Goal: Transaction & Acquisition: Purchase product/service

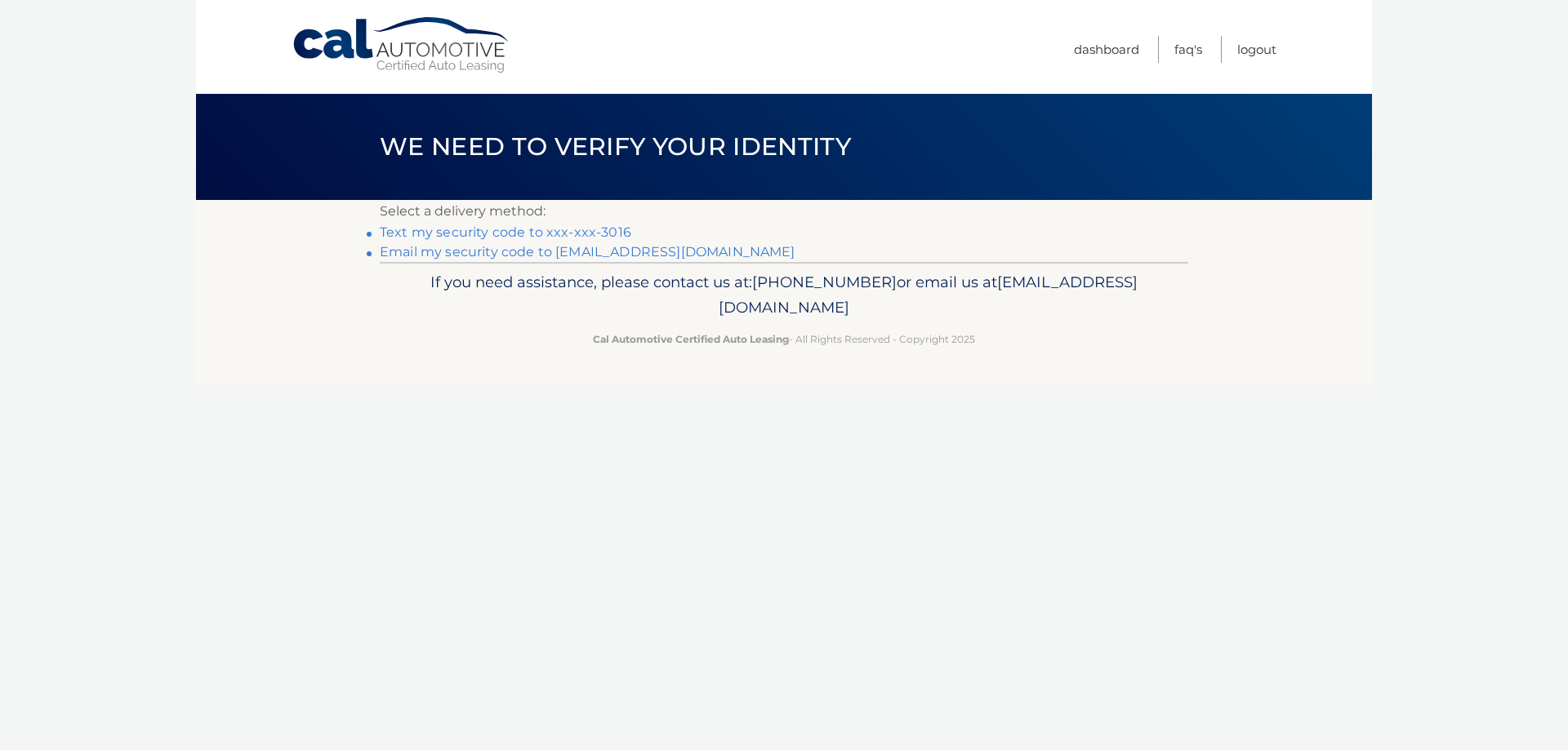
click at [374, 236] on section "Select a delivery method: Text my security code to xxx-xxx-3016 Email my securi…" at bounding box center [784, 230] width 1176 height 62
click at [356, 233] on section "Select a delivery method: Text my security code to xxx-xxx-3016 Email my securi…" at bounding box center [784, 230] width 1176 height 62
click at [435, 224] on link "Text my security code to xxx-xxx-3016" at bounding box center [505, 232] width 252 height 16
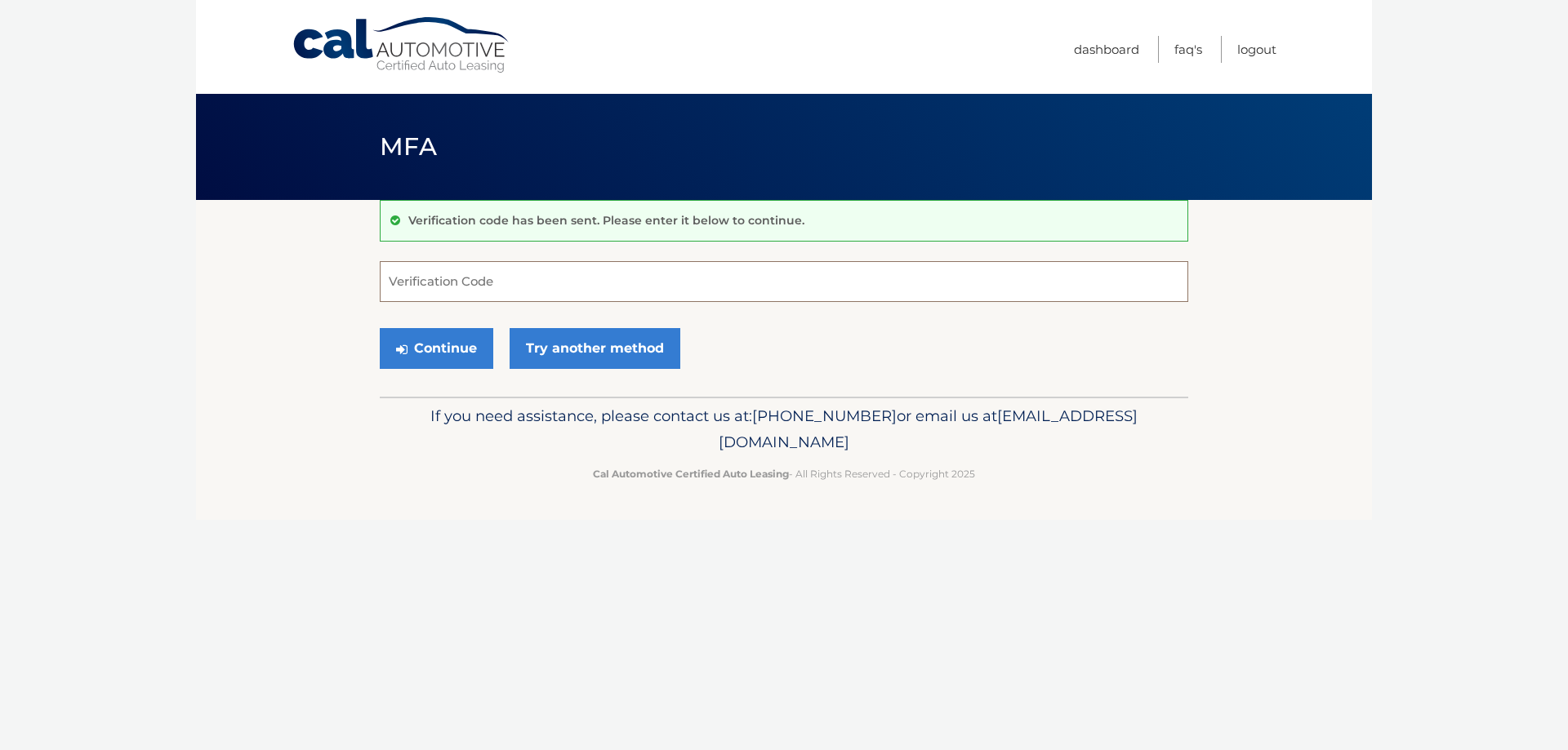
click at [488, 273] on input "Verification Code" at bounding box center [784, 282] width 808 height 41
type input "943564"
click at [473, 355] on button "Continue" at bounding box center [437, 349] width 114 height 41
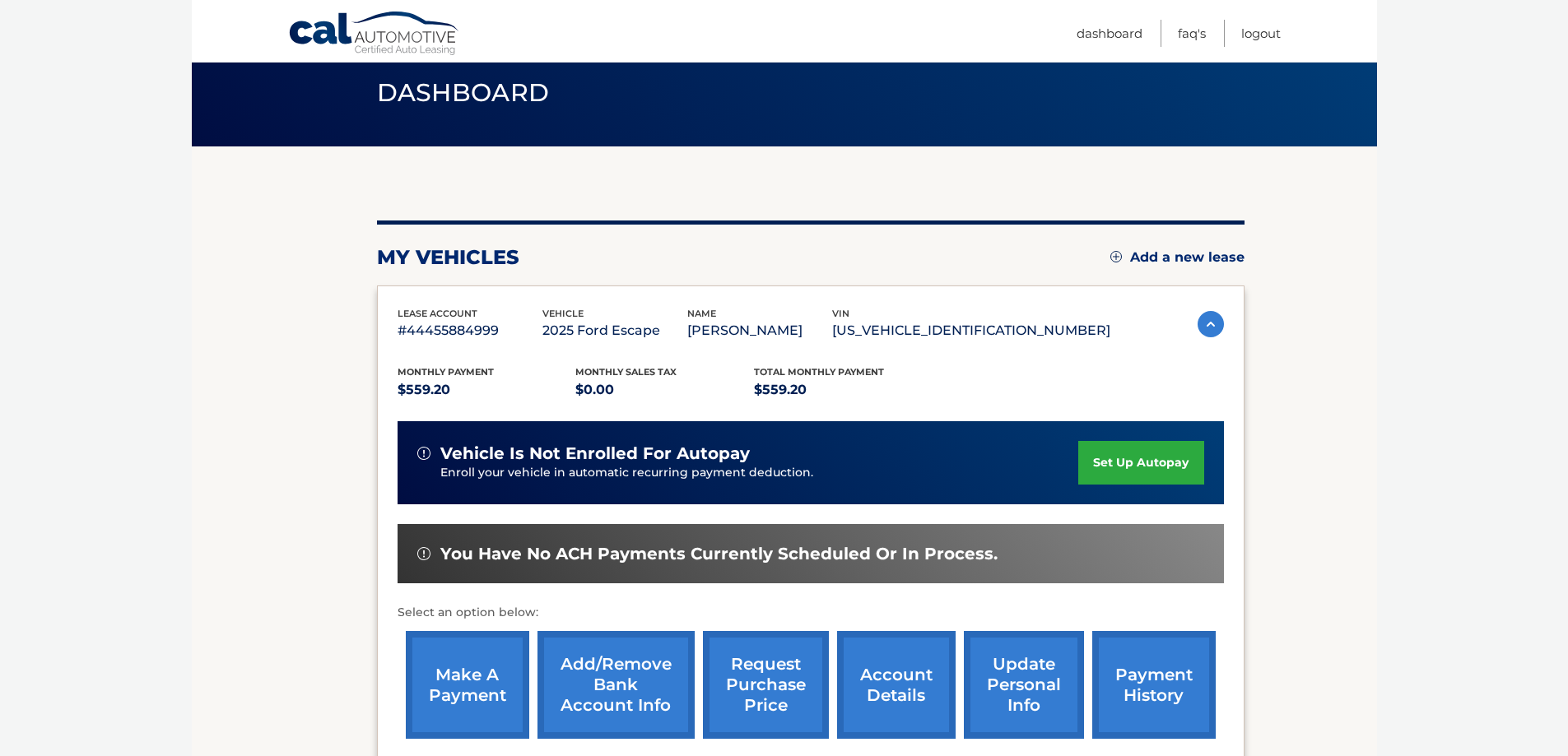
scroll to position [112, 0]
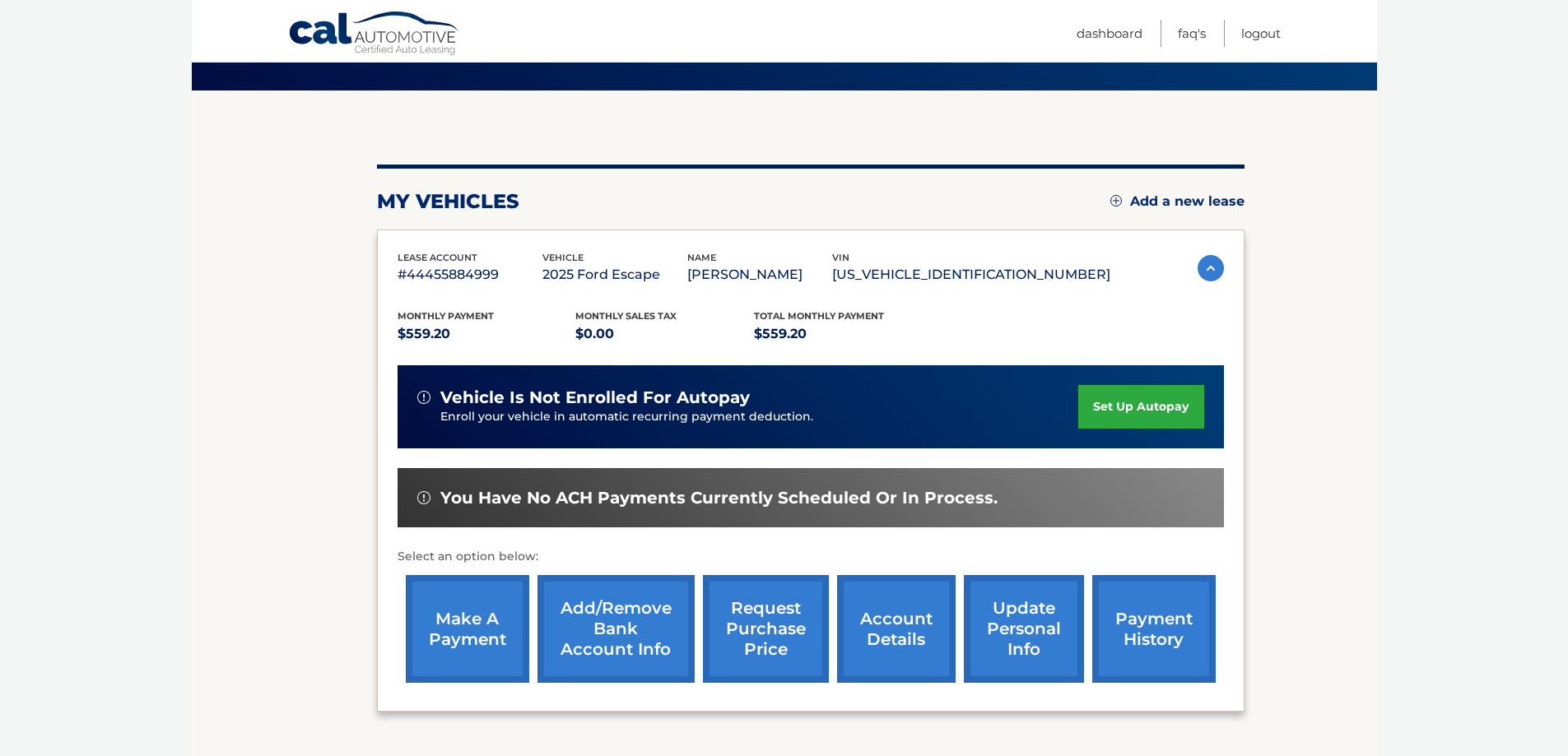
click at [504, 631] on link "make a payment" at bounding box center [467, 629] width 123 height 108
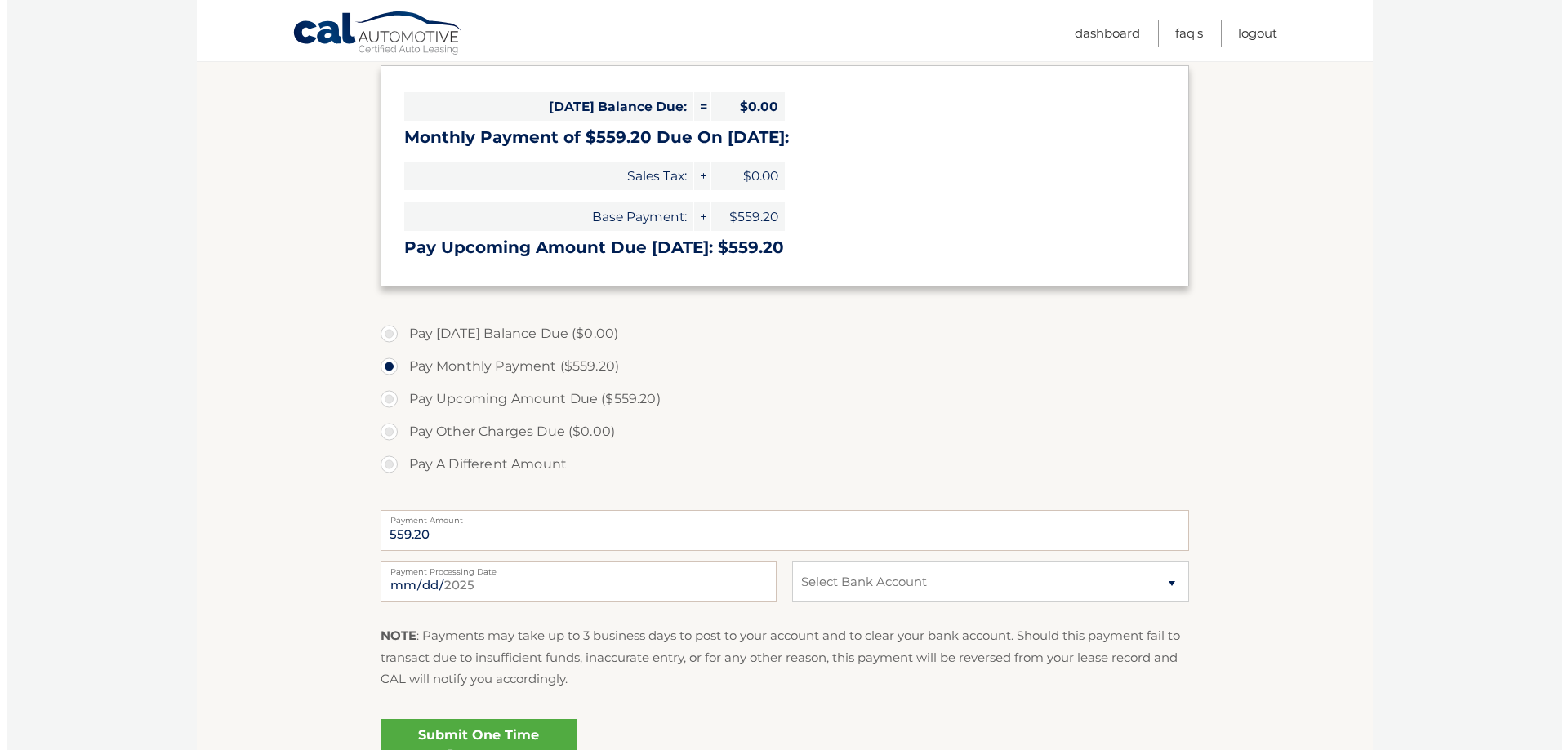
scroll to position [252, 0]
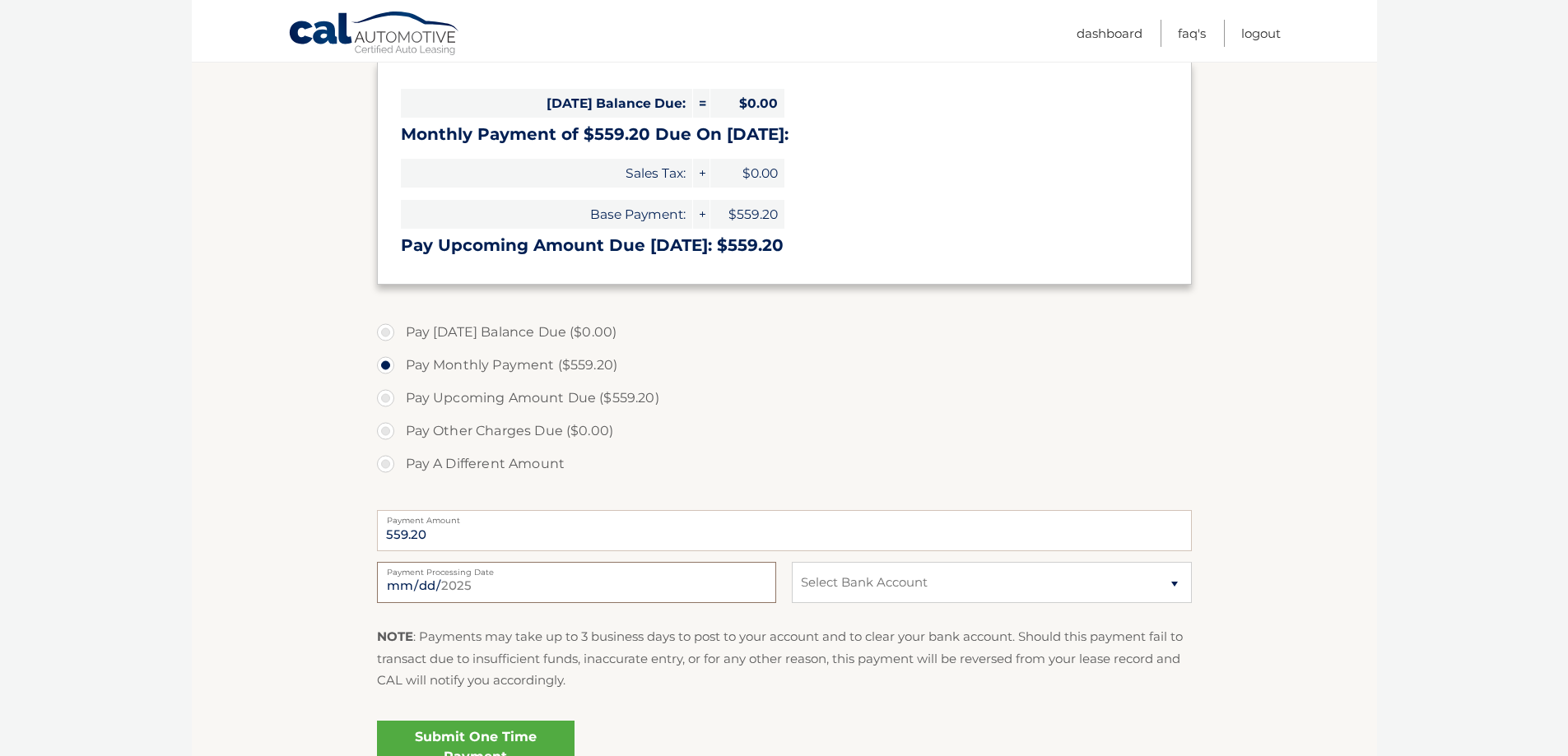
click at [742, 584] on input "[DATE]" at bounding box center [577, 582] width 399 height 41
type input "[DATE]"
click at [1176, 579] on select "Select Bank Account Checking SANTANDER *****6677 Checking SANTANDER *****6677" at bounding box center [991, 582] width 399 height 41
select select "MDE2ZTEzZWEtYjUyZS00MDQzLWIxMzItMGMyZGMwMWMxZjAz"
click at [792, 562] on select "Select Bank Account Checking SANTANDER *****6677 Checking SANTANDER *****6677" at bounding box center [991, 582] width 399 height 41
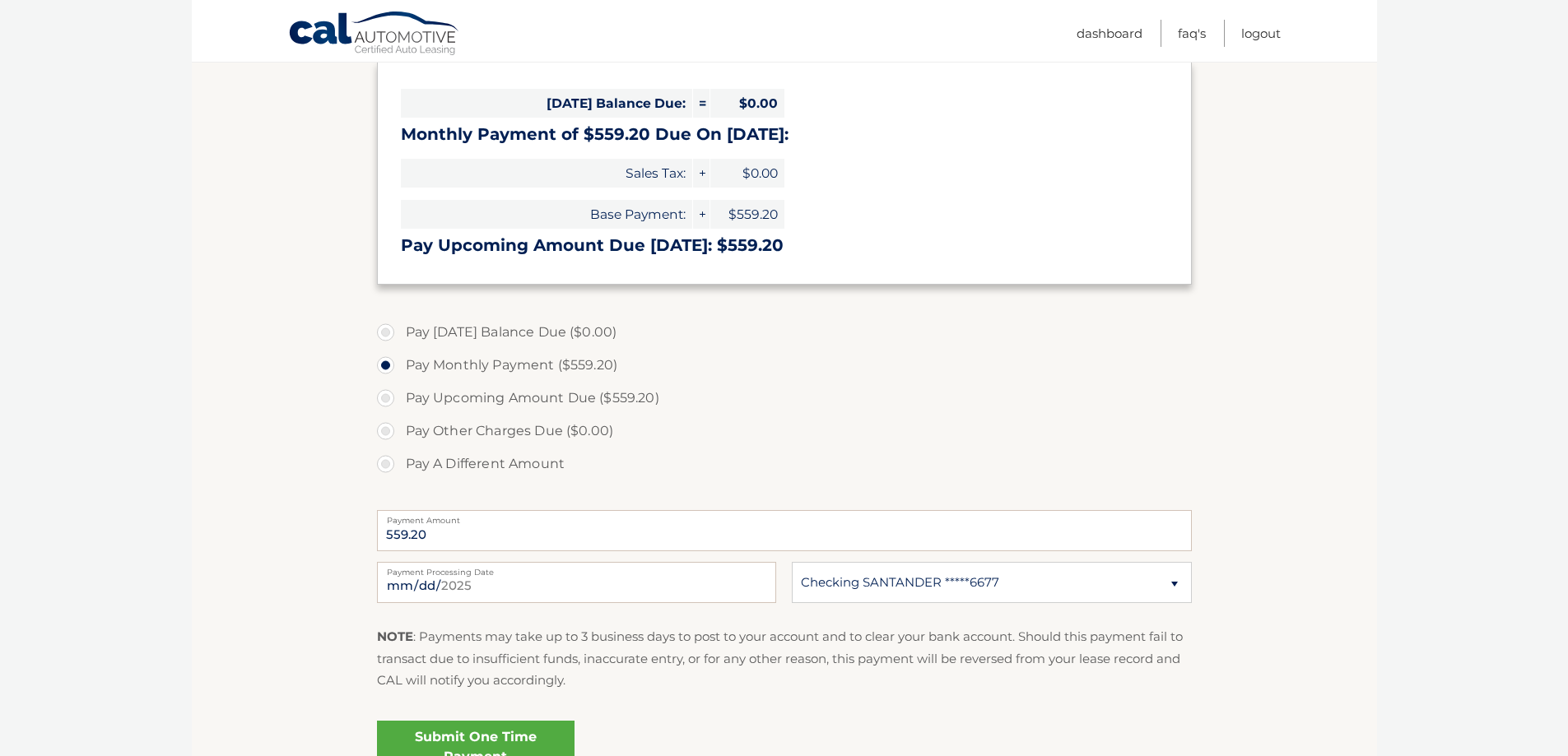
click at [537, 747] on link "Submit One Time Payment" at bounding box center [476, 746] width 197 height 52
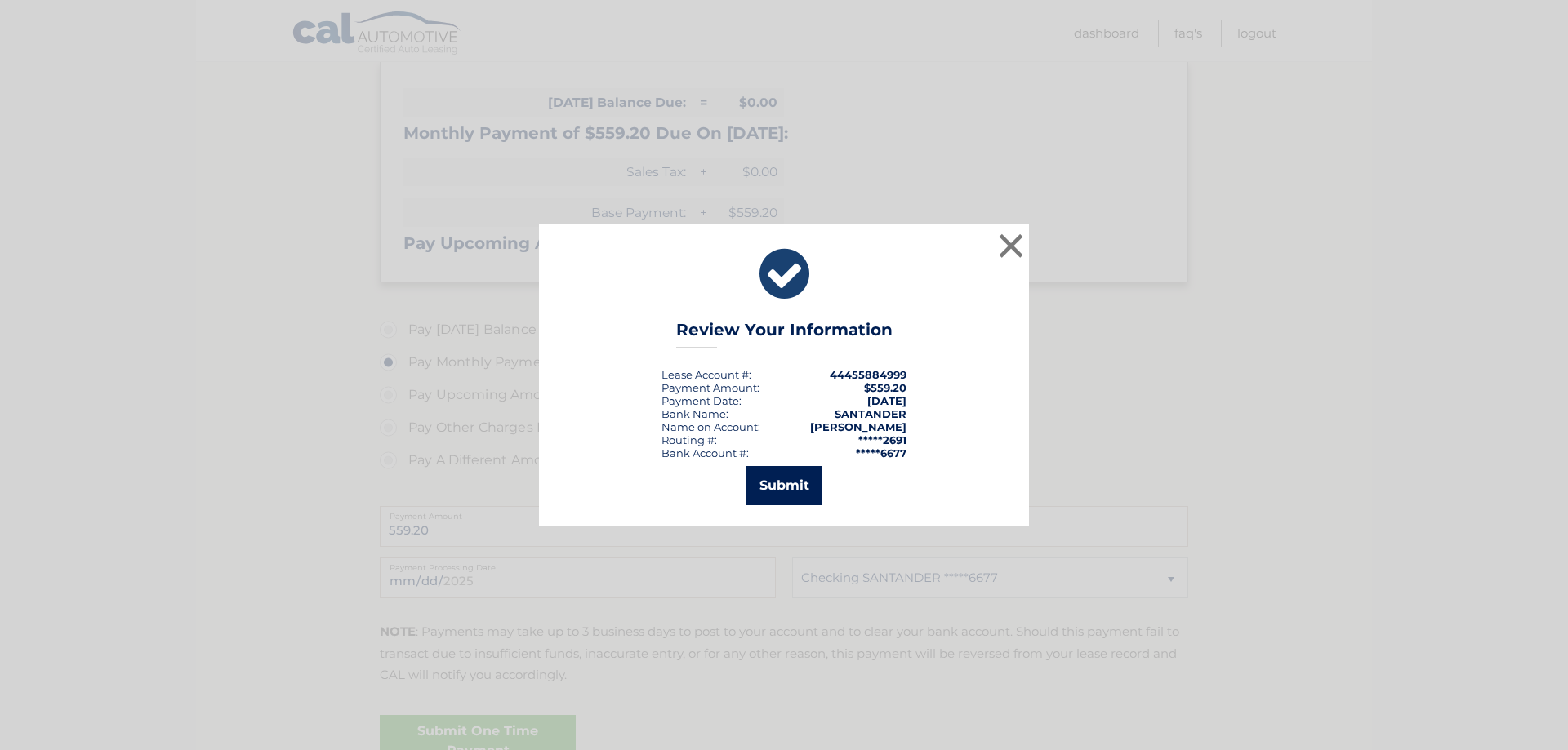
click at [793, 479] on button "Submit" at bounding box center [784, 486] width 76 height 39
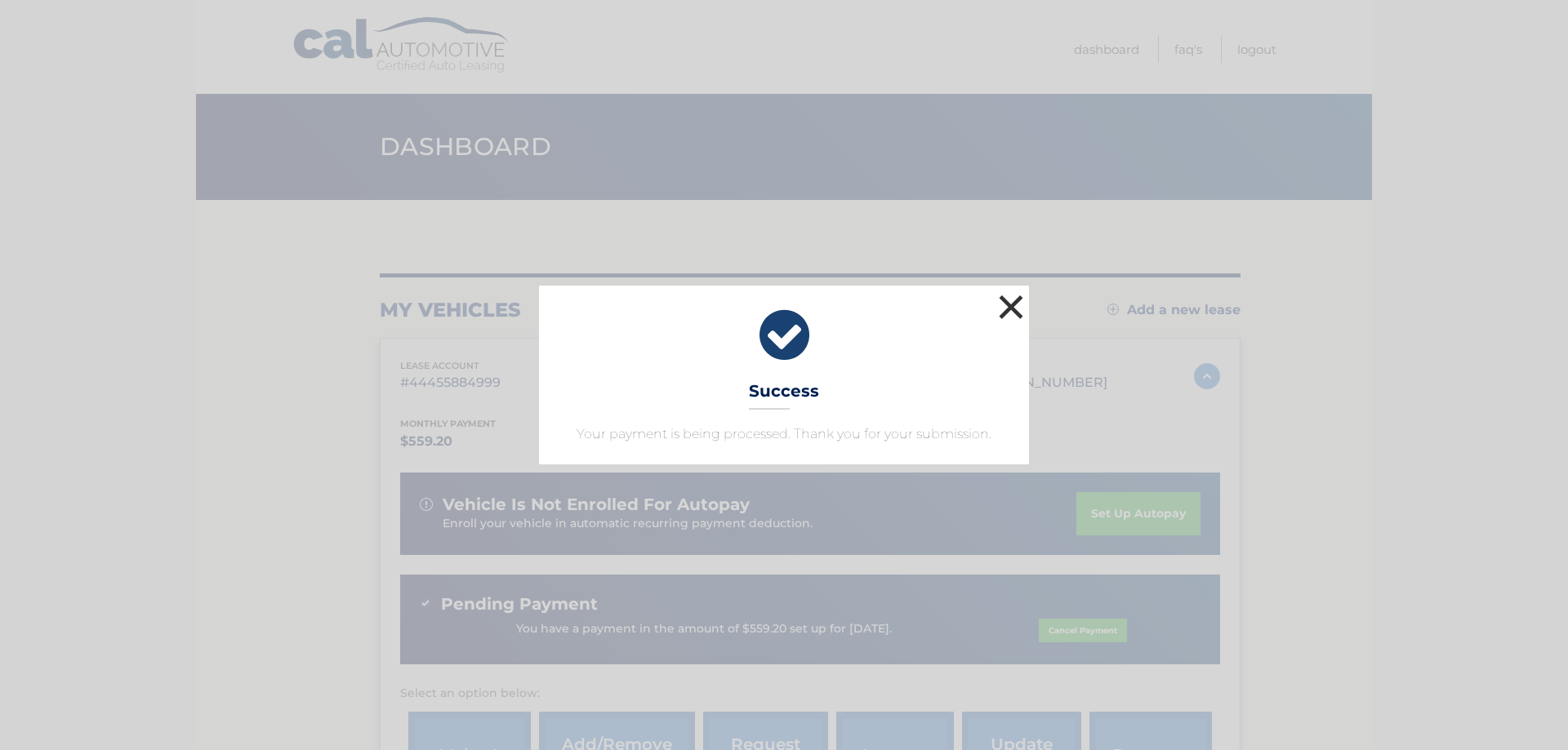
click at [1005, 303] on button "×" at bounding box center [1011, 306] width 32 height 32
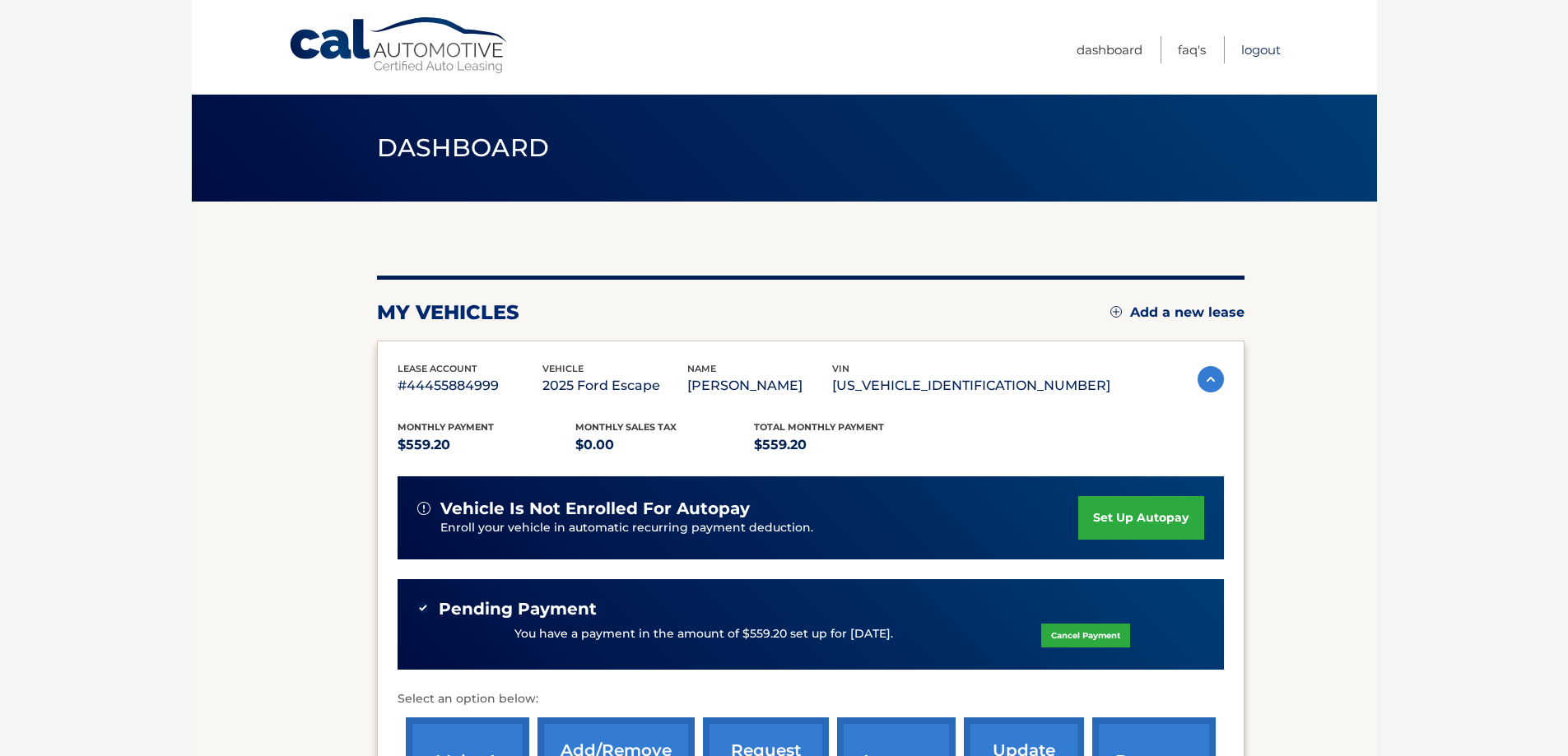
click at [1261, 51] on link "Logout" at bounding box center [1261, 50] width 39 height 28
